Goal: Book appointment/travel/reservation

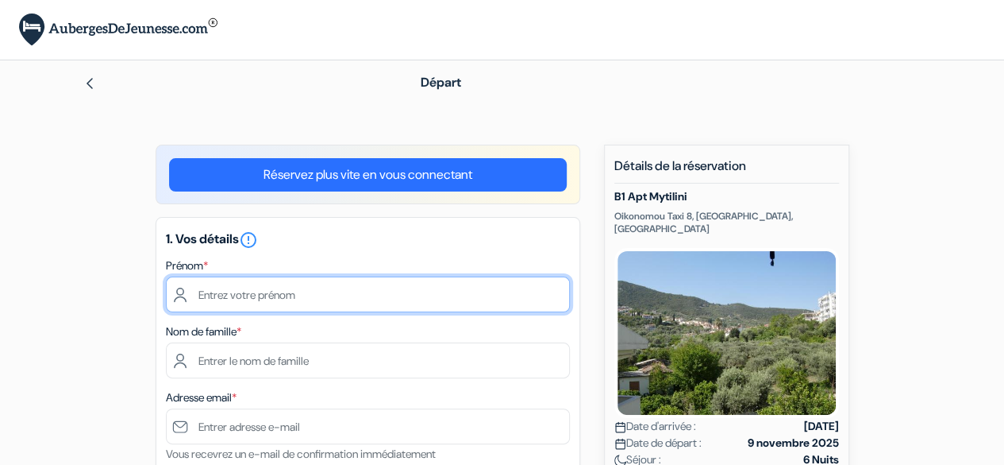
click at [441, 277] on input "text" at bounding box center [368, 294] width 404 height 36
type input "[PERSON_NAME]"
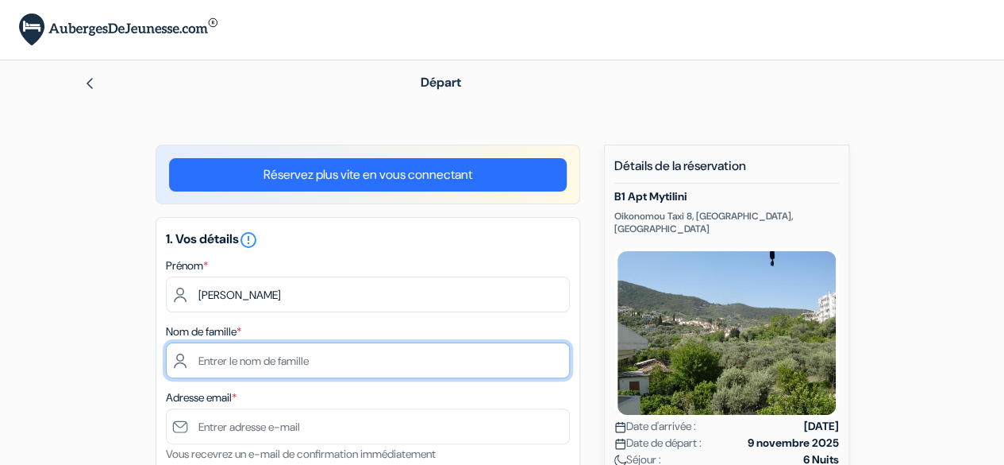
type input "Pourbaix"
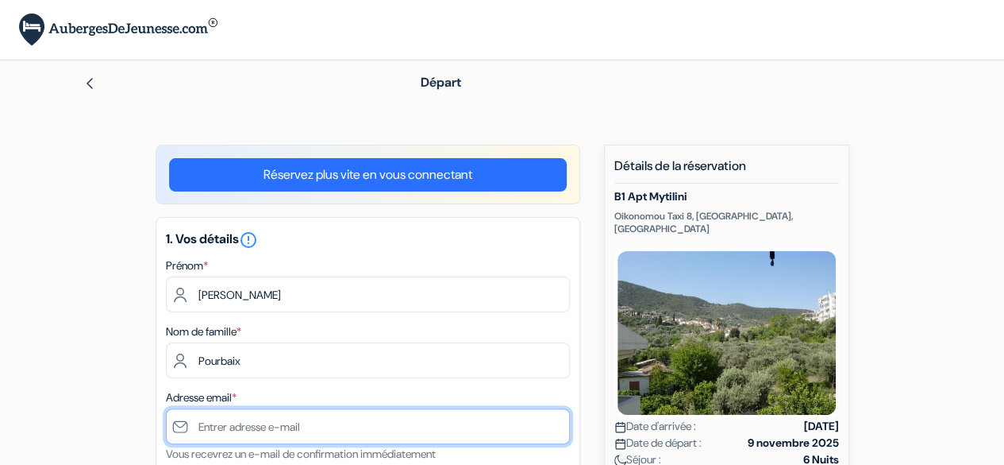
type input "[EMAIL_ADDRESS][DOMAIN_NAME]"
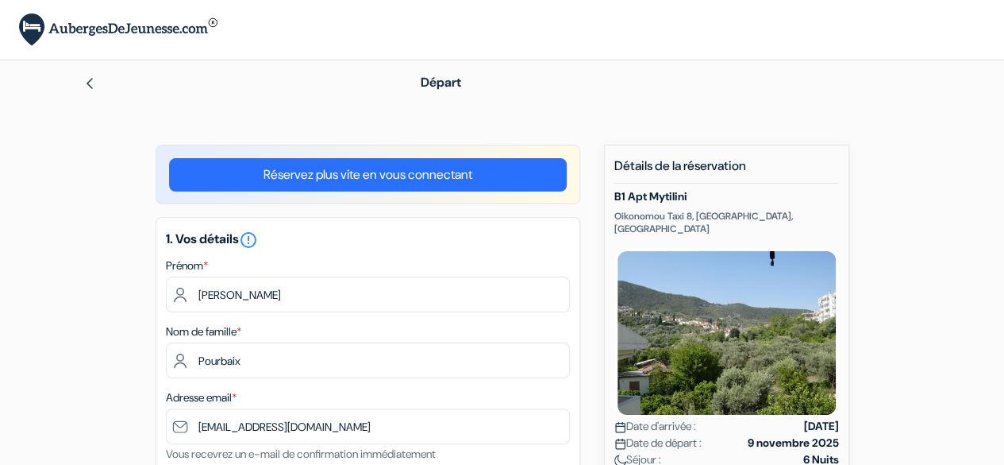
select select "fr"
type input "0768234863"
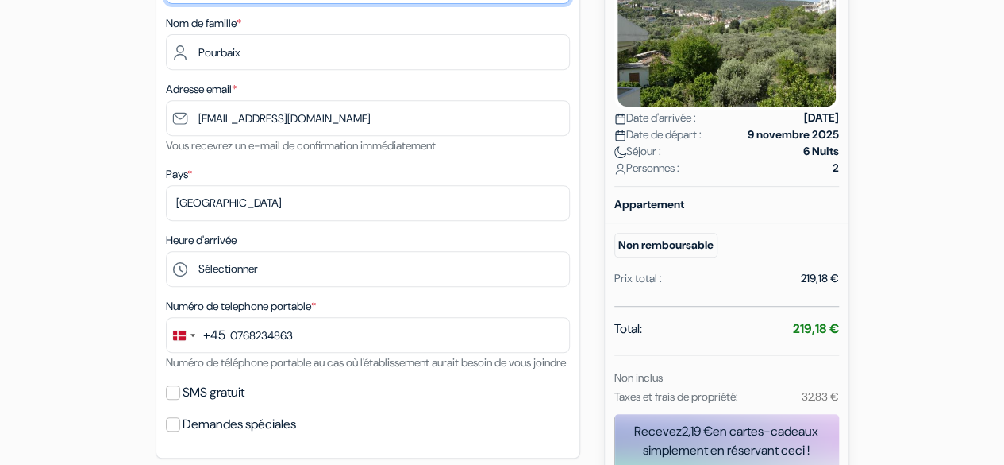
scroll to position [310, 0]
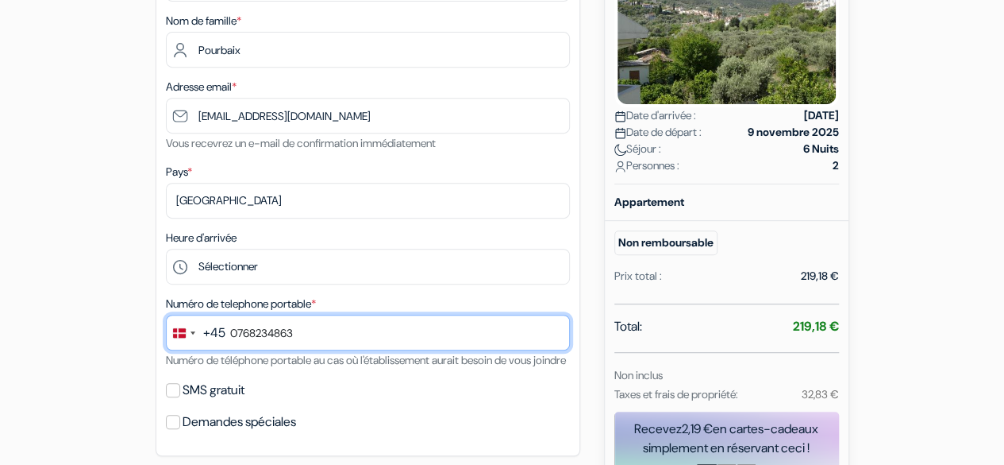
click at [239, 331] on input "0768234863" at bounding box center [368, 332] width 404 height 36
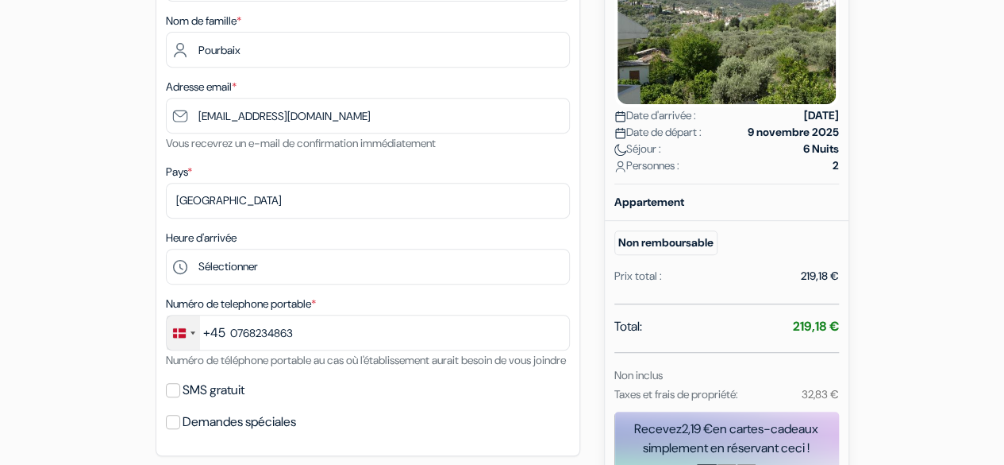
click at [191, 337] on div "Change country, selected Denmark (+45)" at bounding box center [183, 332] width 33 height 34
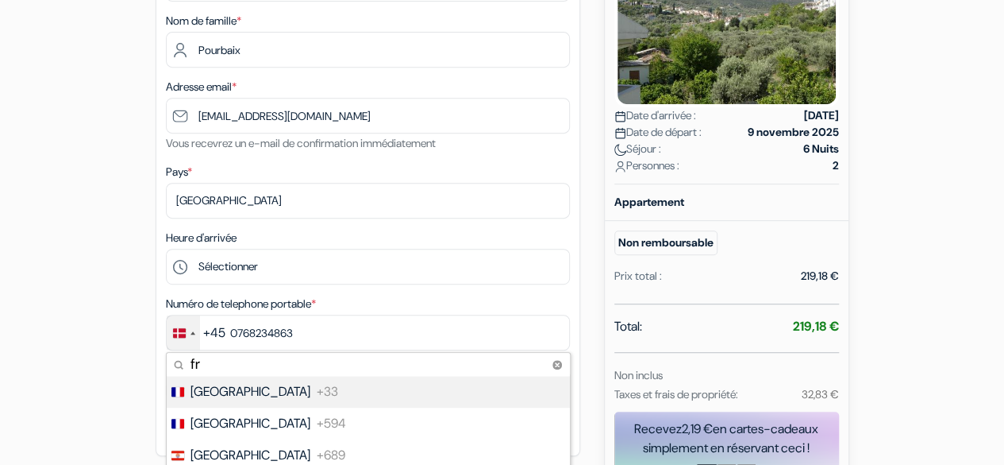
type input "fr"
click at [222, 391] on span "[GEOGRAPHIC_DATA]" at bounding box center [251, 391] width 120 height 19
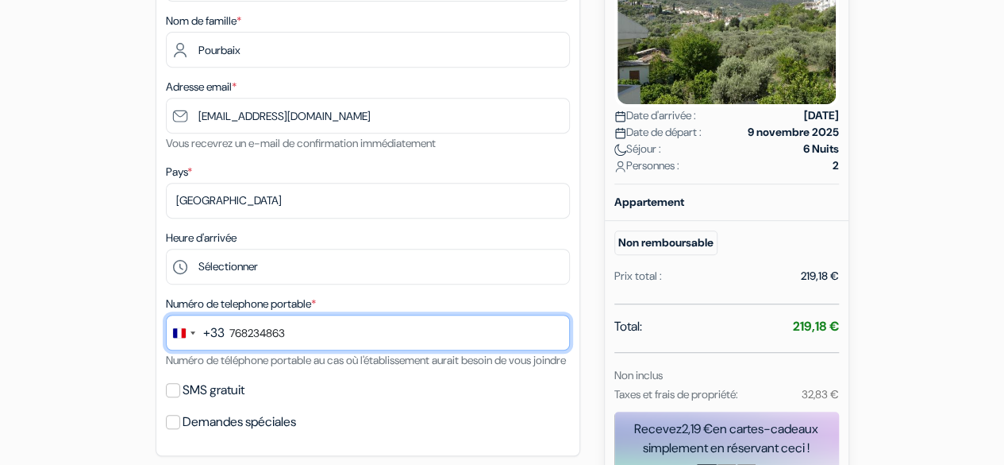
scroll to position [413, 0]
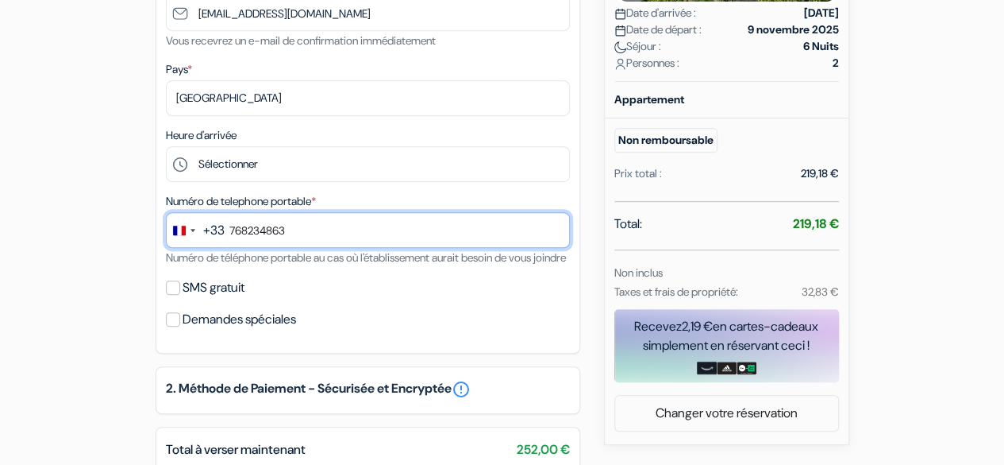
type input "768234863"
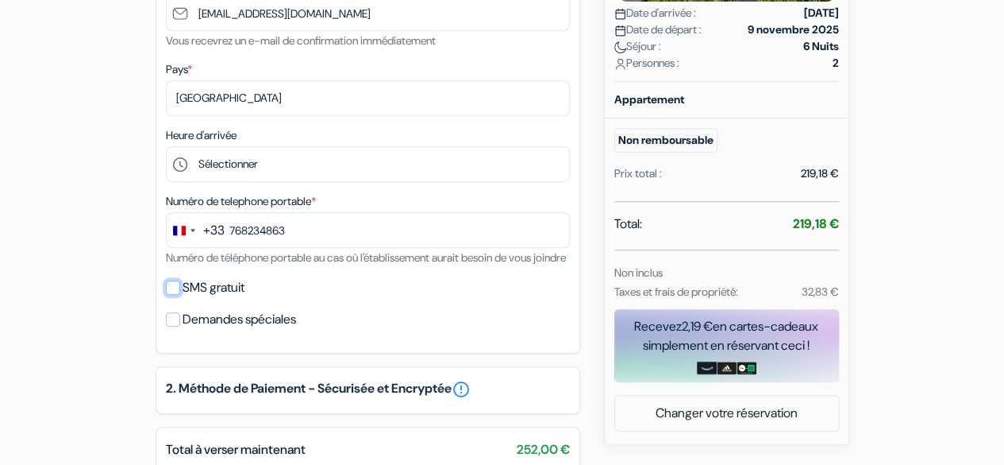
click at [171, 295] on input "SMS gratuit" at bounding box center [173, 287] width 14 height 14
checkbox input "true"
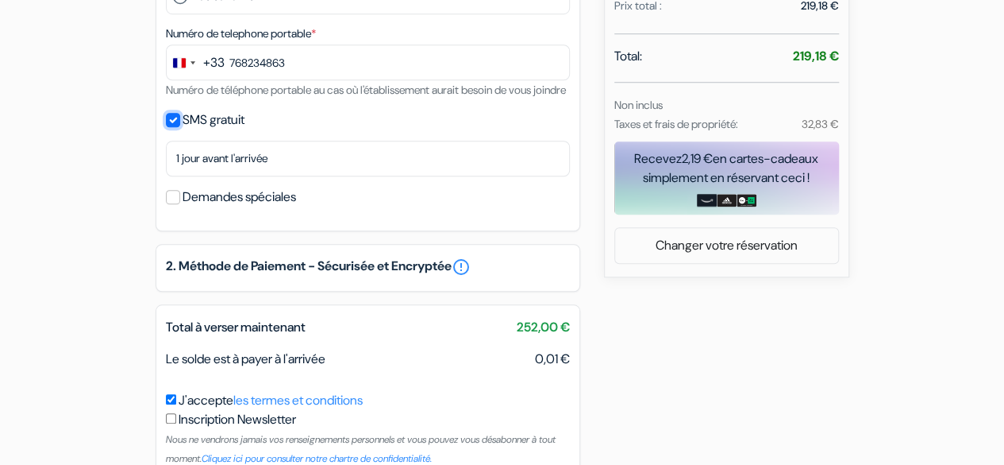
scroll to position [581, 0]
click at [177, 203] on input "Demandes spéciales" at bounding box center [173, 196] width 14 height 14
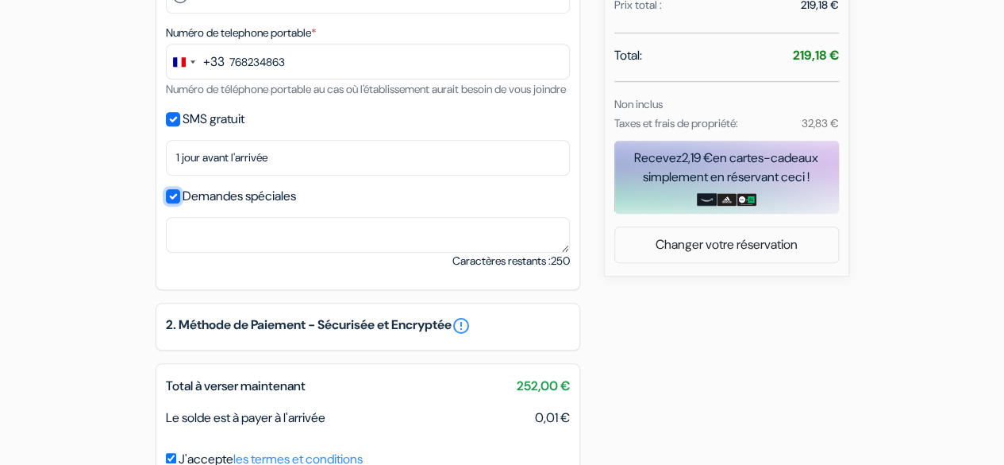
click at [177, 203] on input "Demandes spéciales" at bounding box center [173, 196] width 14 height 14
checkbox input "false"
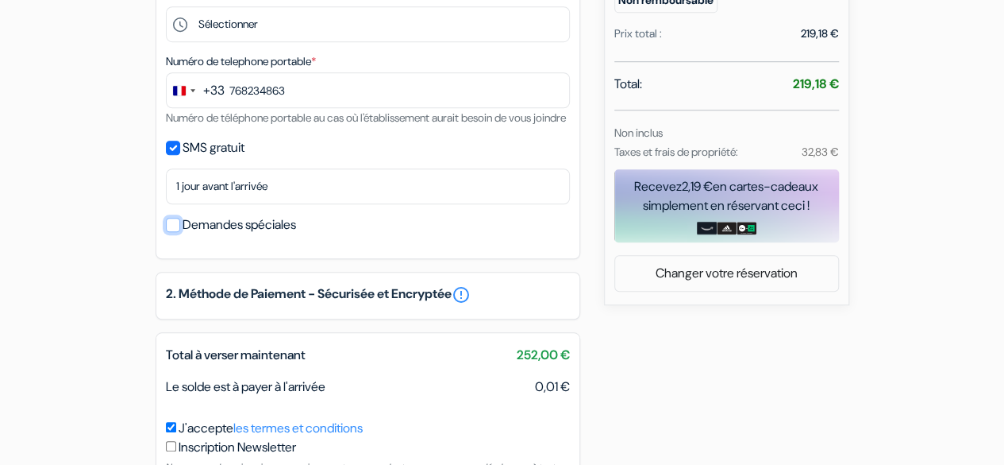
scroll to position [688, 0]
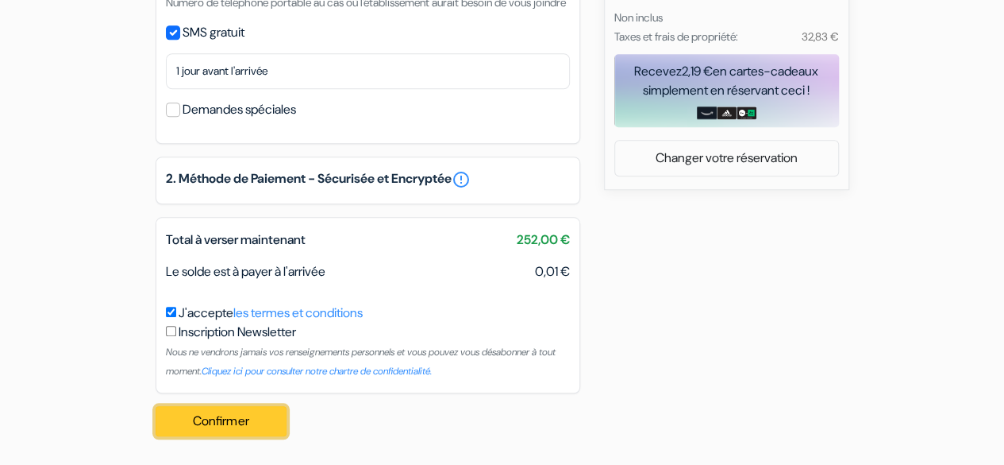
click at [211, 420] on button "Confirmer Loading..." at bounding box center [222, 421] width 132 height 30
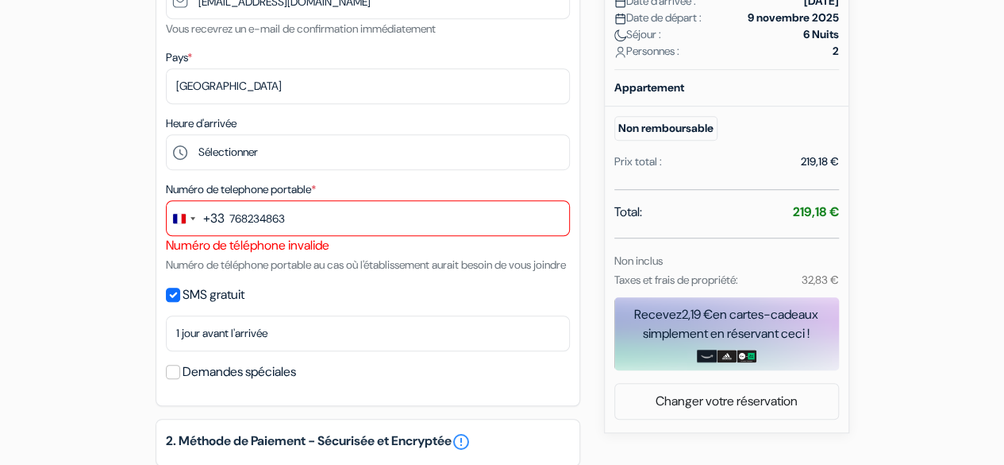
scroll to position [424, 0]
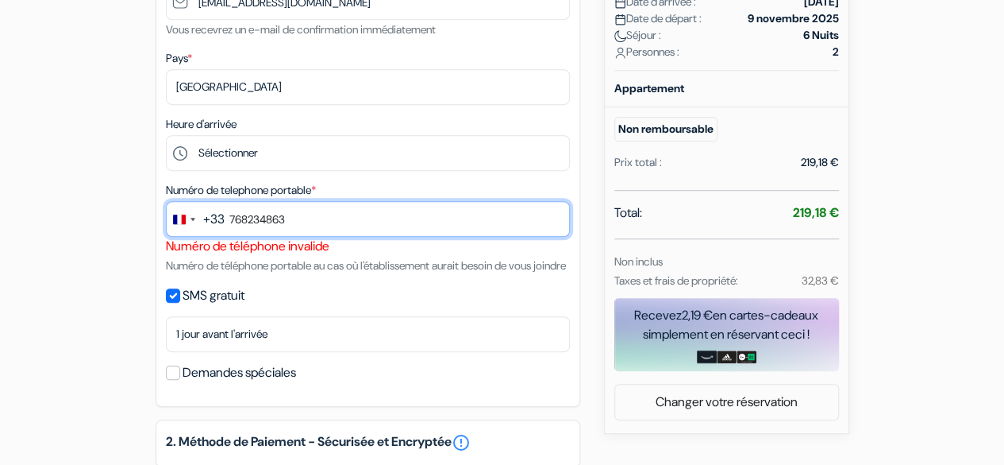
click at [253, 218] on input "768234863" at bounding box center [368, 219] width 404 height 36
type input "0768234863"
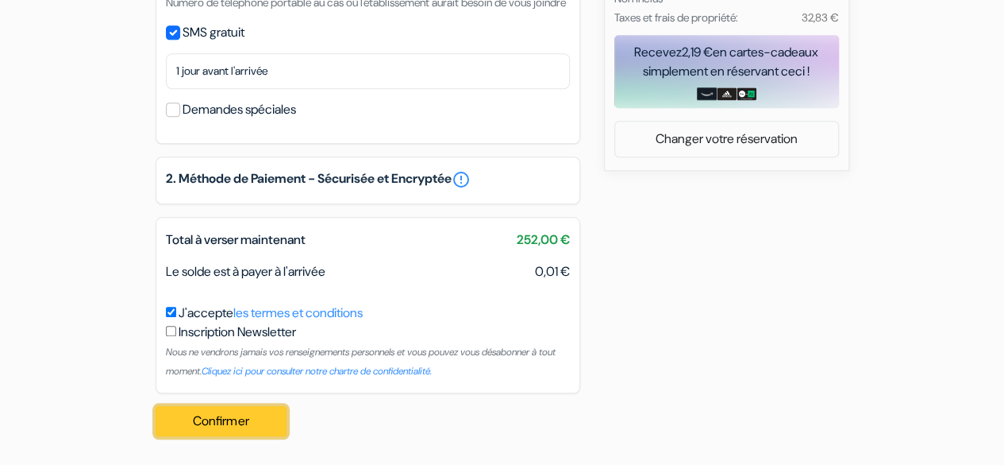
click at [187, 415] on button "Confirmer Loading..." at bounding box center [222, 421] width 132 height 30
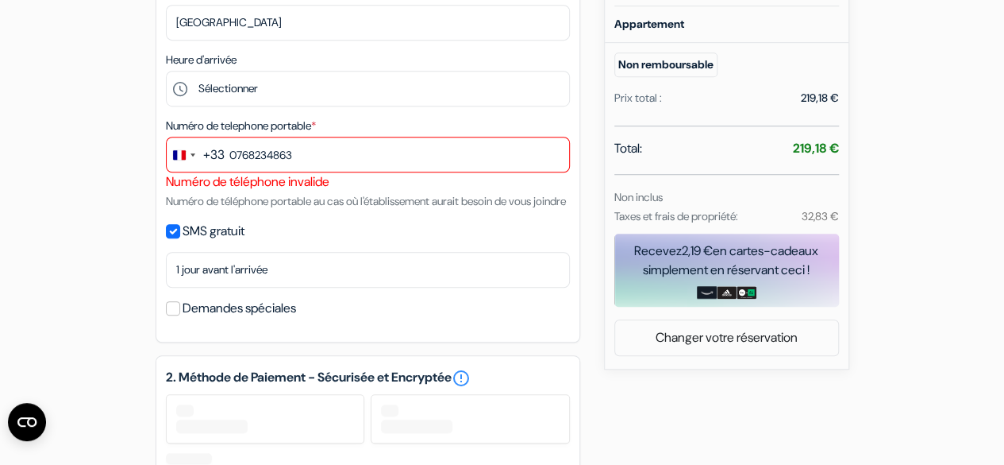
scroll to position [488, 0]
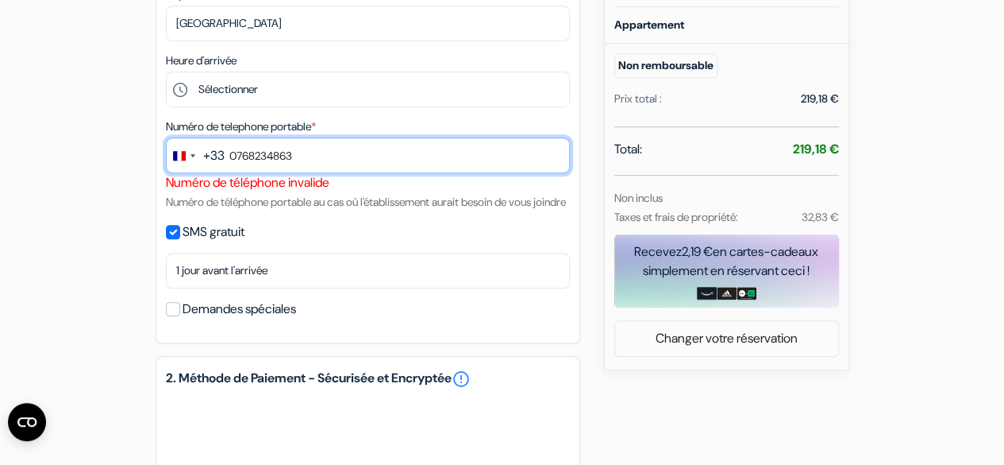
click at [238, 162] on input "0768234863" at bounding box center [368, 155] width 404 height 36
drag, startPoint x: 339, startPoint y: 169, endPoint x: 222, endPoint y: 154, distance: 117.7
click at [222, 154] on div "+33 fr 5 results found No results found [GEOGRAPHIC_DATA] +33 [GEOGRAPHIC_DATA]…" at bounding box center [368, 155] width 404 height 36
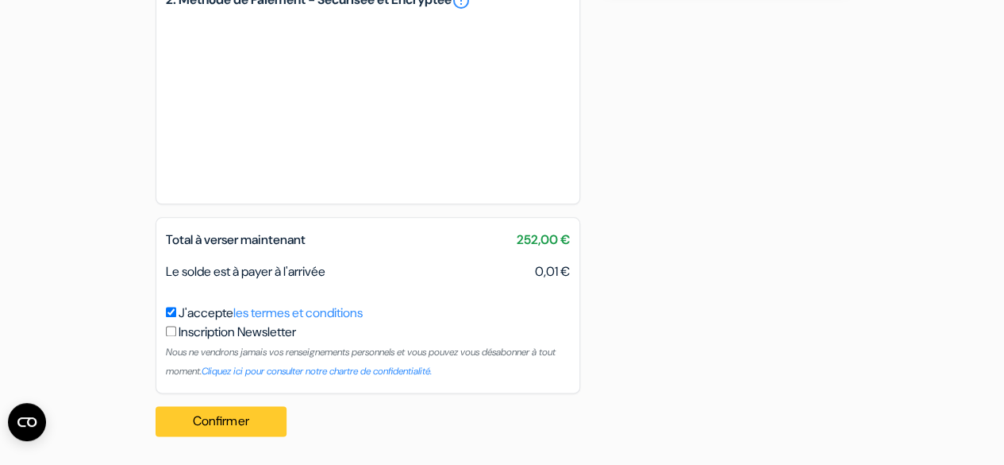
type input "7 68 23 48 63"
click at [183, 411] on button "Confirmer Loading..." at bounding box center [222, 421] width 132 height 30
click at [192, 414] on button "Confirmer Loading..." at bounding box center [222, 421] width 132 height 30
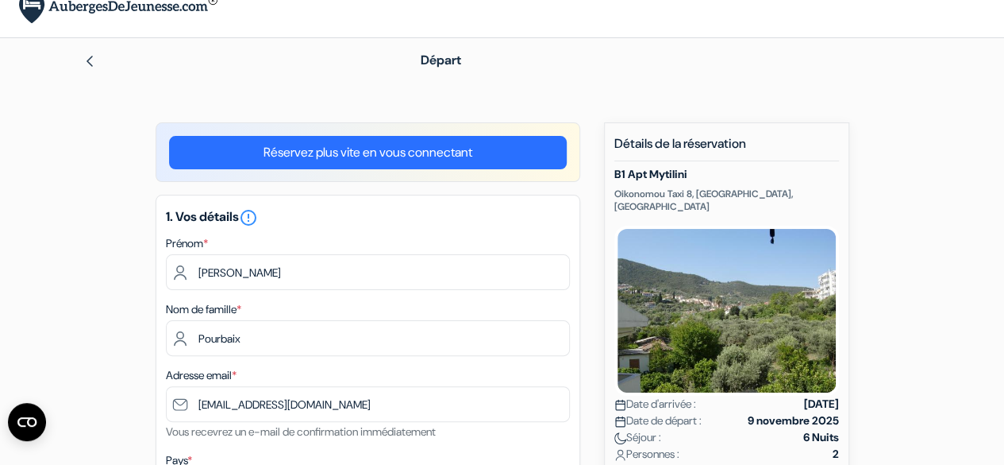
scroll to position [0, 0]
